Goal: Information Seeking & Learning: Find specific fact

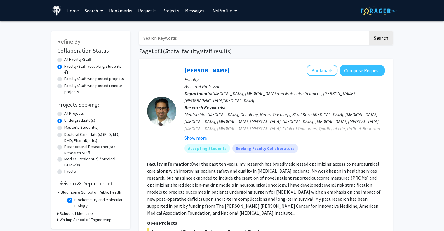
click at [221, 34] on input "Search Keywords" at bounding box center [253, 37] width 229 height 13
click at [72, 58] on label "All Faculty/Staff" at bounding box center [77, 59] width 27 height 6
click at [68, 58] on input "All Faculty/Staff" at bounding box center [66, 58] width 4 height 4
radio input "true"
click at [71, 114] on label "All Projects" at bounding box center [74, 113] width 20 height 6
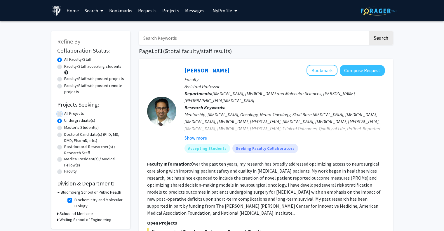
click at [68, 114] on input "All Projects" at bounding box center [66, 112] width 4 height 4
radio input "true"
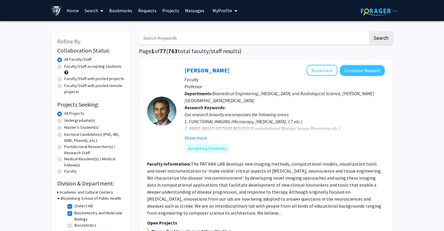
click at [74, 205] on label "(Select All)" at bounding box center [83, 206] width 19 height 6
click at [74, 205] on input "(Select All)" at bounding box center [76, 205] width 4 height 4
checkbox input "false"
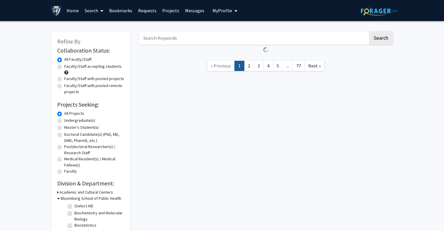
click at [74, 206] on label "(Select All)" at bounding box center [83, 206] width 19 height 6
click at [74, 206] on input "(Select All)" at bounding box center [76, 205] width 4 height 4
checkbox input "true"
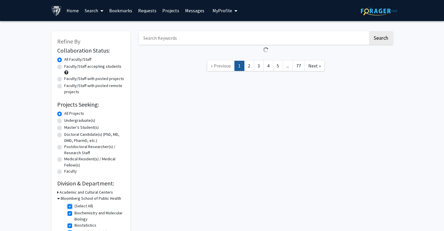
checkbox input "true"
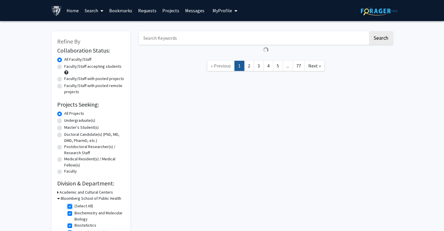
checkbox input "true"
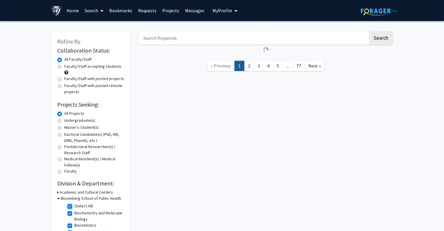
checkbox input "true"
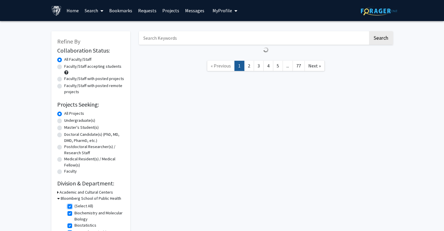
checkbox input "true"
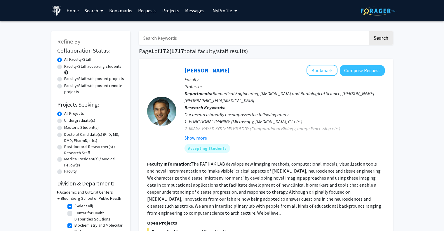
click at [178, 36] on input "Search Keywords" at bounding box center [253, 37] width 229 height 13
click at [74, 204] on label "(Select All)" at bounding box center [83, 206] width 19 height 6
click at [74, 204] on input "(Select All)" at bounding box center [76, 205] width 4 height 4
checkbox input "false"
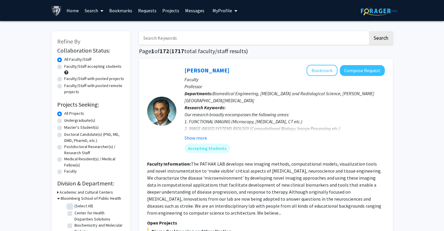
checkbox input "false"
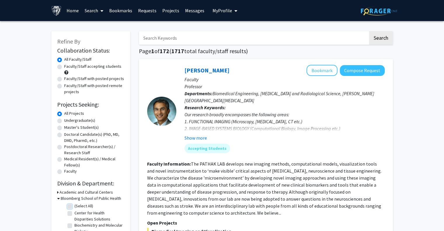
checkbox input "false"
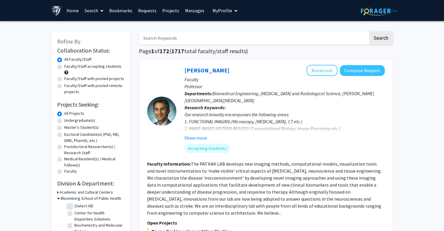
checkbox input "false"
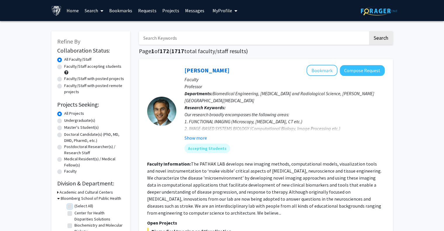
checkbox input "false"
click at [165, 37] on input "Search Keywords" at bounding box center [253, 37] width 229 height 13
type input "[PERSON_NAME]"
click at [369, 31] on button "Search" at bounding box center [381, 37] width 24 height 13
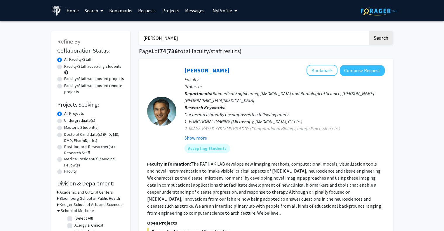
checkbox input "false"
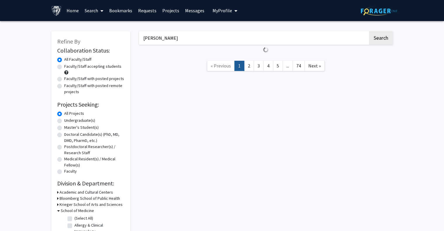
click at [242, 32] on input "[PERSON_NAME]" at bounding box center [253, 37] width 229 height 13
type input "[PERSON_NAME]"
click at [369, 31] on button "Search" at bounding box center [381, 37] width 24 height 13
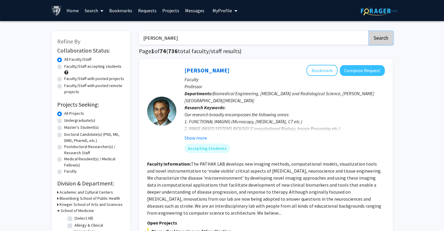
click at [376, 34] on button "Search" at bounding box center [381, 37] width 24 height 13
click at [313, 37] on input "[PERSON_NAME]" at bounding box center [253, 37] width 229 height 13
click at [369, 31] on button "Search" at bounding box center [381, 37] width 24 height 13
